Goal: Contribute content: Add original content to the website for others to see

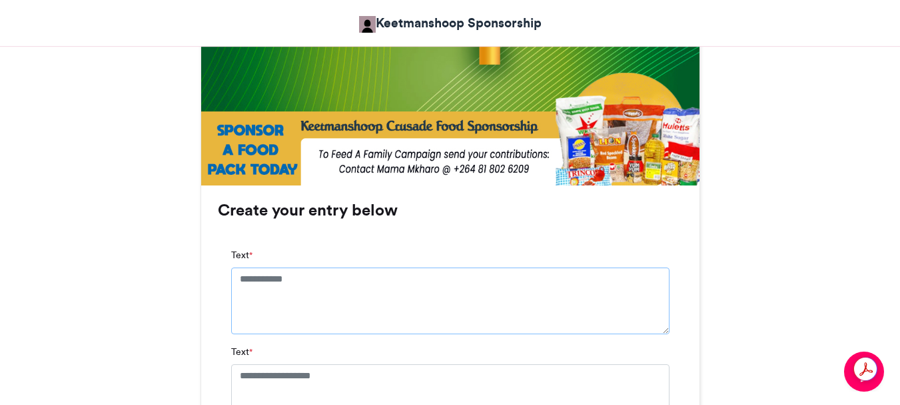
click at [315, 279] on textarea "Text *" at bounding box center [450, 300] width 439 height 67
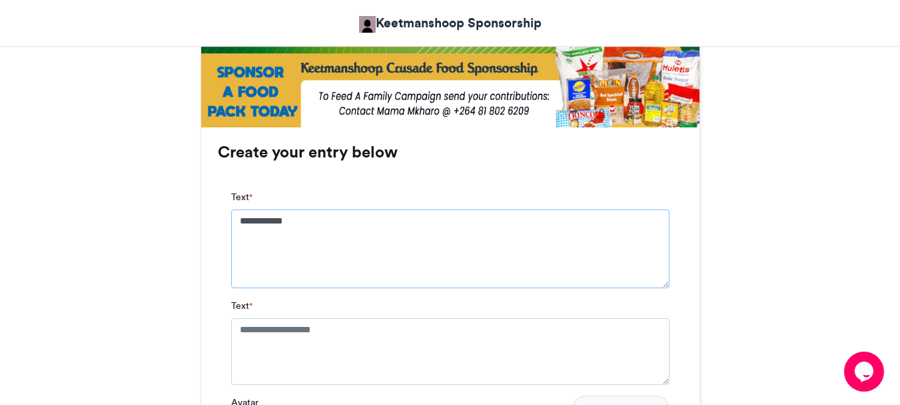
scroll to position [866, 0]
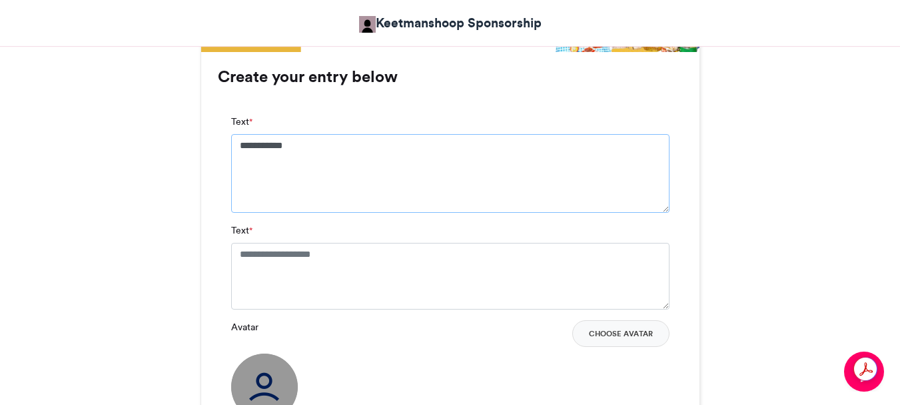
type textarea "**********"
click at [359, 255] on textarea "Text *" at bounding box center [450, 276] width 439 height 67
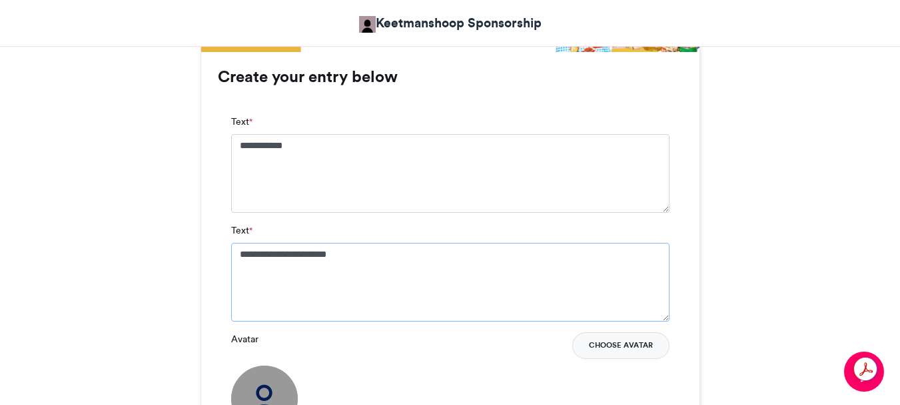
type textarea "**********"
click at [623, 343] on button "Choose Avatar" at bounding box center [621, 345] width 97 height 27
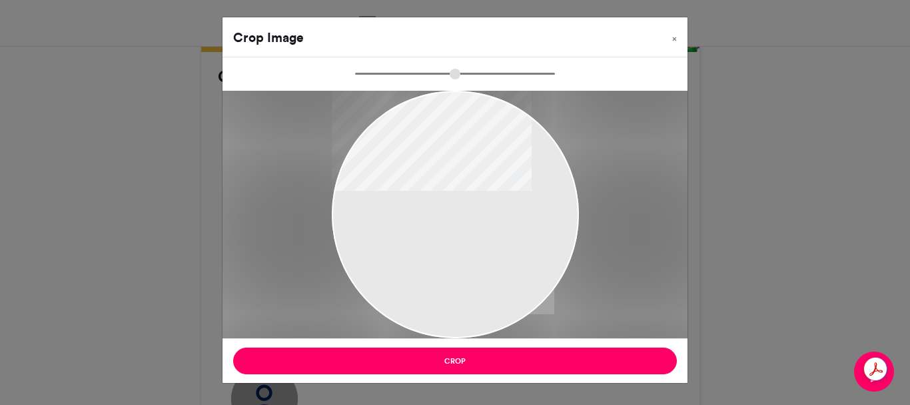
type input "******"
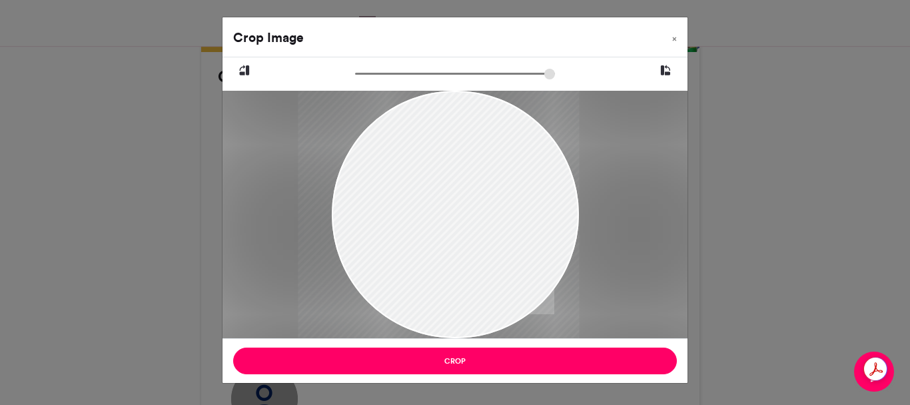
drag, startPoint x: 461, startPoint y: 294, endPoint x: 400, endPoint y: 221, distance: 95.1
click at [400, 221] on div at bounding box center [438, 214] width 281 height 247
drag, startPoint x: 483, startPoint y: 235, endPoint x: 451, endPoint y: 193, distance: 51.9
click at [454, 194] on div at bounding box center [438, 214] width 281 height 247
drag, startPoint x: 440, startPoint y: 236, endPoint x: 386, endPoint y: 227, distance: 54.7
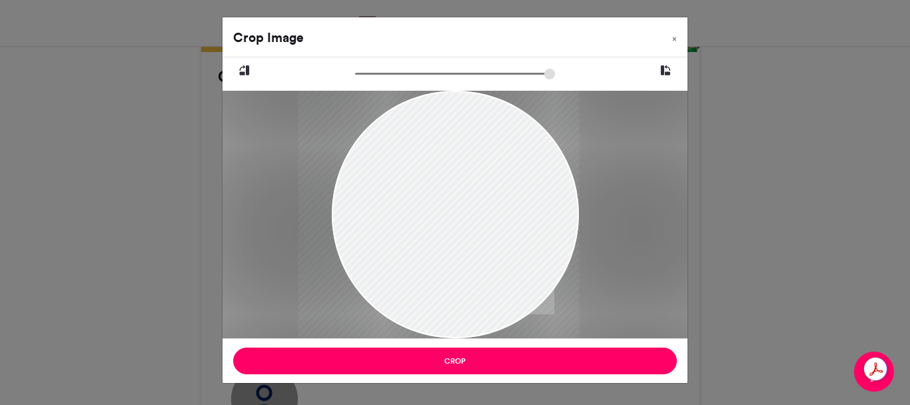
click at [386, 227] on div at bounding box center [438, 214] width 281 height 247
drag, startPoint x: 485, startPoint y: 244, endPoint x: 407, endPoint y: 237, distance: 77.6
click at [420, 234] on div at bounding box center [438, 214] width 281 height 247
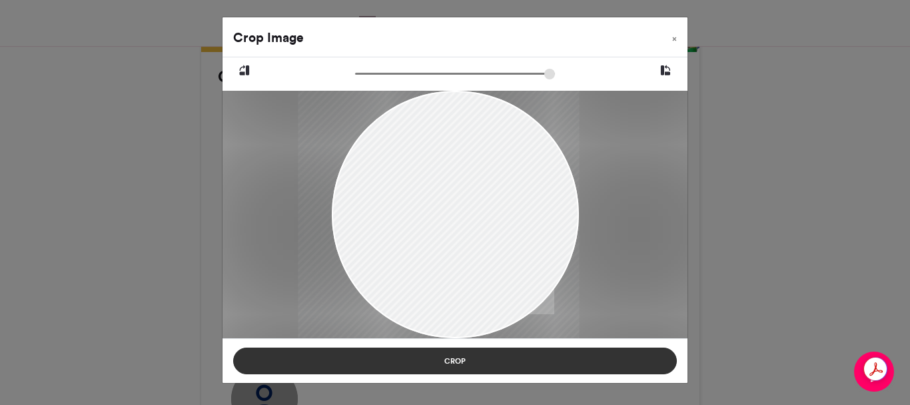
click at [455, 356] on button "Crop" at bounding box center [455, 360] width 444 height 27
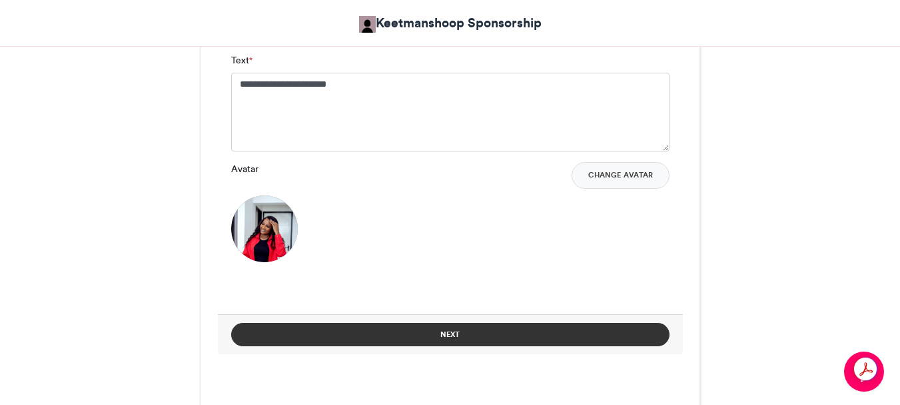
scroll to position [1066, 0]
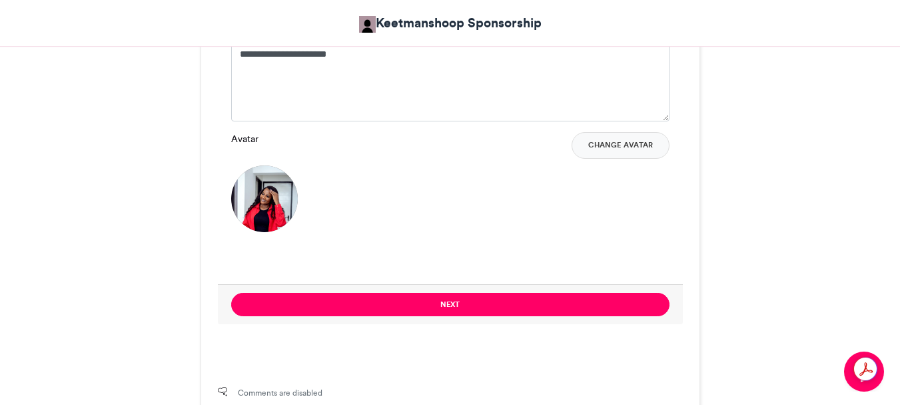
click at [446, 302] on button "Next" at bounding box center [450, 304] width 439 height 23
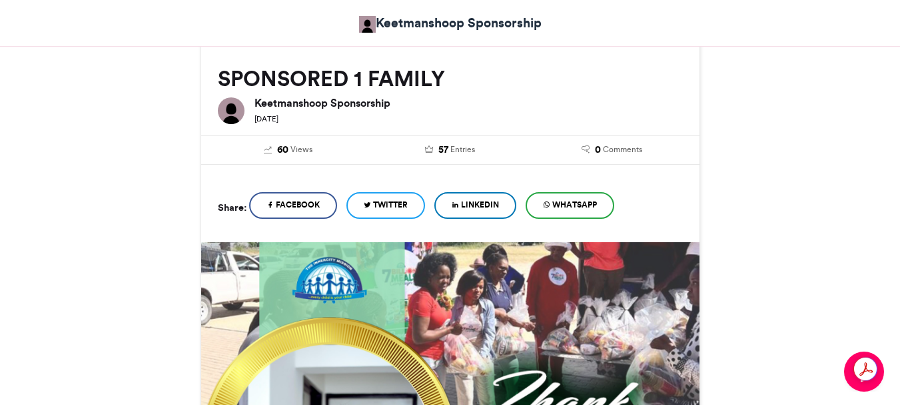
scroll to position [662, 0]
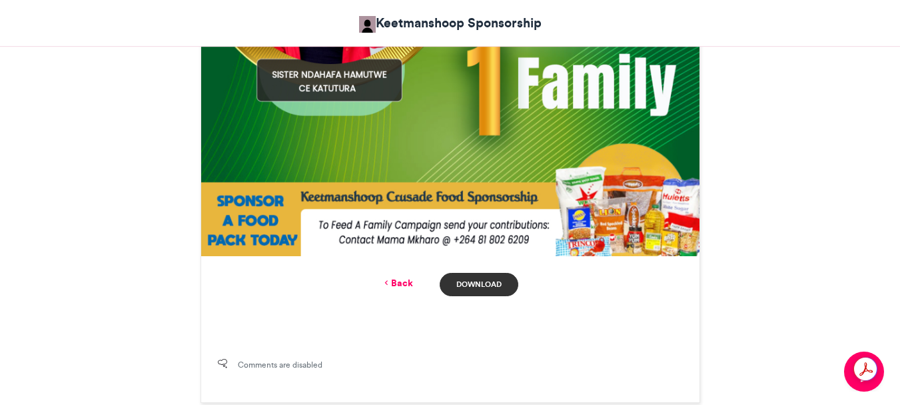
click at [469, 283] on link "Download" at bounding box center [479, 284] width 78 height 23
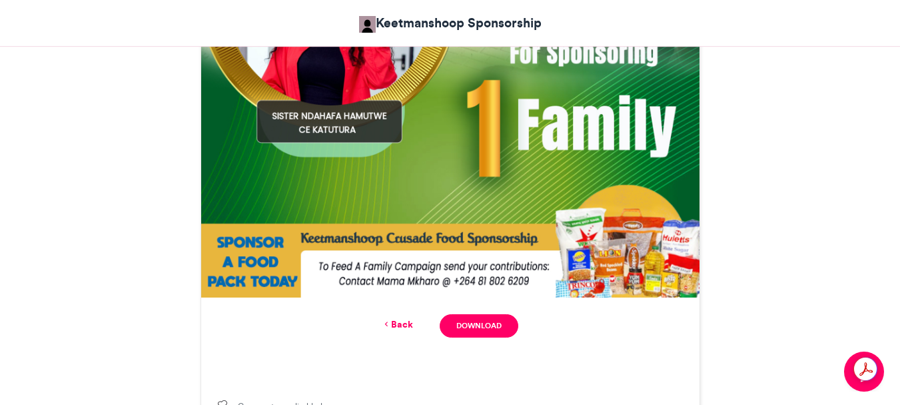
scroll to position [529, 0]
